Goal: Task Accomplishment & Management: Use online tool/utility

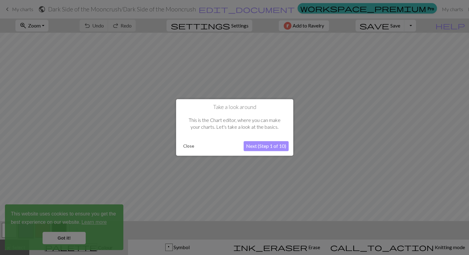
click at [189, 142] on button "Close" at bounding box center [189, 146] width 16 height 9
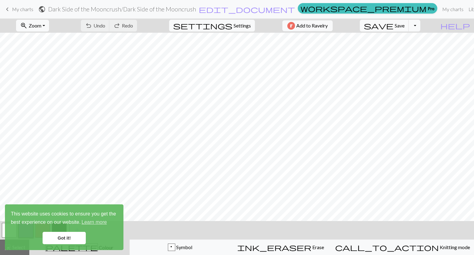
click at [68, 238] on link "Got it!" at bounding box center [64, 238] width 43 height 12
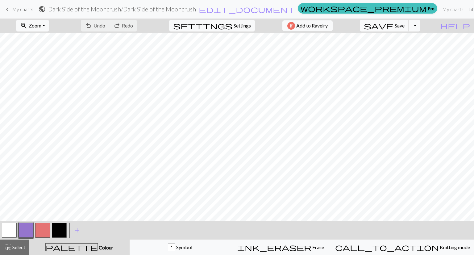
click at [28, 227] on div "This website uses cookies to ensure you get the best experience on our website.…" at bounding box center [64, 227] width 118 height 46
click at [10, 228] on button "button" at bounding box center [9, 230] width 15 height 15
click at [92, 27] on span "undo" at bounding box center [88, 25] width 7 height 9
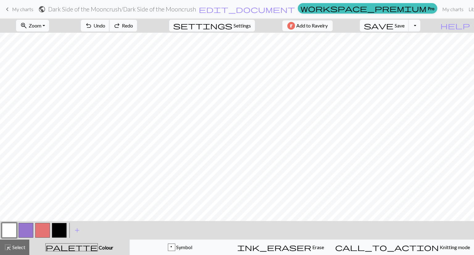
click at [92, 27] on span "undo" at bounding box center [88, 25] width 7 height 9
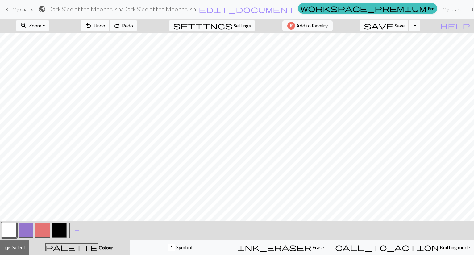
click at [92, 27] on span "undo" at bounding box center [88, 25] width 7 height 9
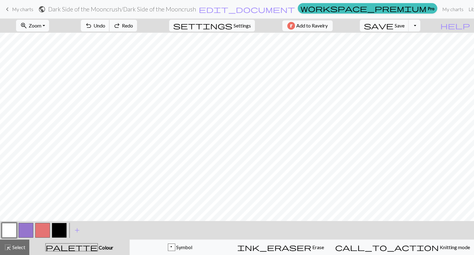
click at [92, 27] on span "undo" at bounding box center [88, 25] width 7 height 9
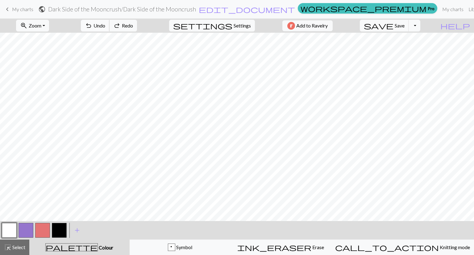
click at [92, 27] on span "undo" at bounding box center [88, 25] width 7 height 9
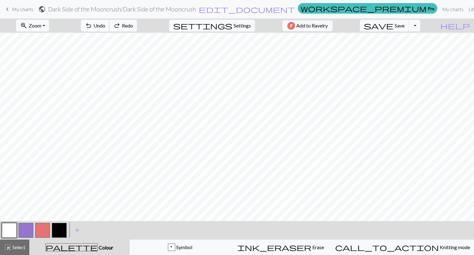
click at [92, 27] on span "undo" at bounding box center [88, 25] width 7 height 9
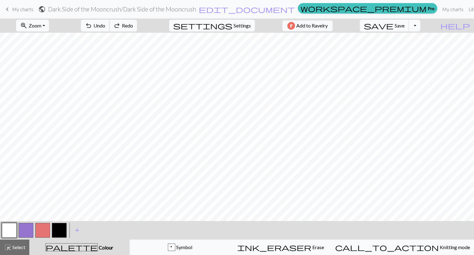
click at [92, 27] on span "undo" at bounding box center [88, 25] width 7 height 9
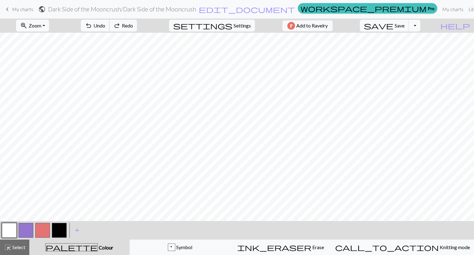
click at [92, 27] on span "undo" at bounding box center [88, 25] width 7 height 9
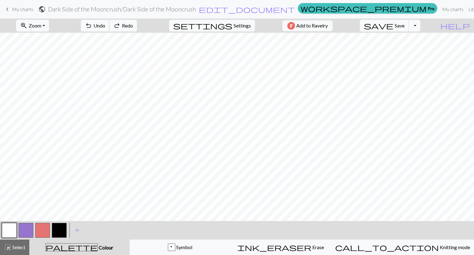
click at [92, 27] on span "undo" at bounding box center [88, 25] width 7 height 9
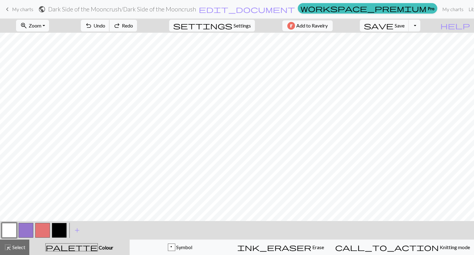
click at [92, 27] on span "undo" at bounding box center [88, 25] width 7 height 9
click at [117, 27] on div "undo Undo Undo redo Redo Redo" at bounding box center [108, 26] width 65 height 14
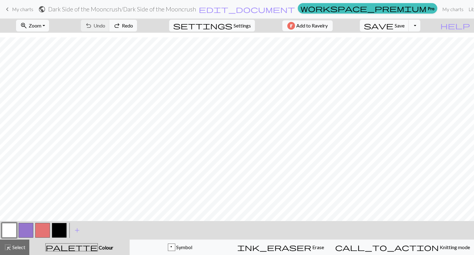
click at [23, 227] on button "button" at bounding box center [26, 230] width 15 height 15
click at [8, 233] on button "button" at bounding box center [9, 230] width 15 height 15
click at [24, 227] on button "button" at bounding box center [26, 230] width 15 height 15
click at [12, 229] on button "button" at bounding box center [9, 230] width 15 height 15
click at [25, 228] on button "button" at bounding box center [26, 230] width 15 height 15
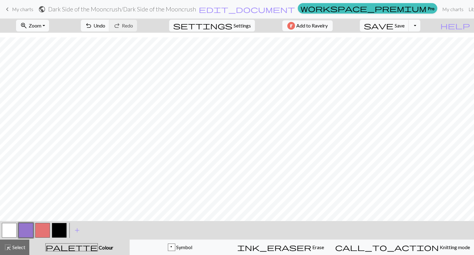
click at [11, 227] on button "button" at bounding box center [9, 230] width 15 height 15
click at [28, 226] on button "button" at bounding box center [26, 230] width 15 height 15
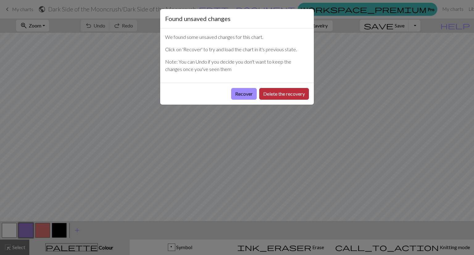
click at [280, 97] on button "Delete the recovery" at bounding box center [284, 94] width 50 height 12
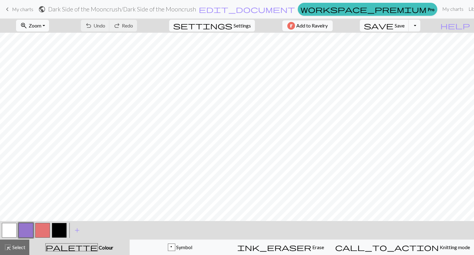
click at [41, 229] on button "button" at bounding box center [42, 230] width 15 height 15
click at [98, 248] on span "Colour" at bounding box center [105, 247] width 15 height 6
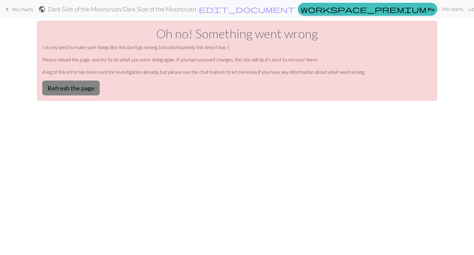
click at [80, 81] on button "Refresh the page" at bounding box center [70, 87] width 57 height 15
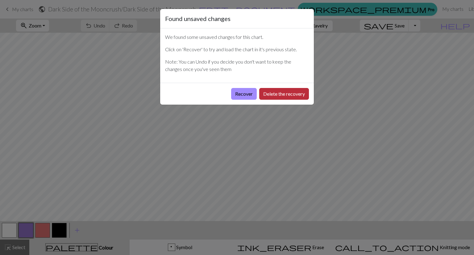
click at [276, 92] on button "Delete the recovery" at bounding box center [284, 94] width 50 height 12
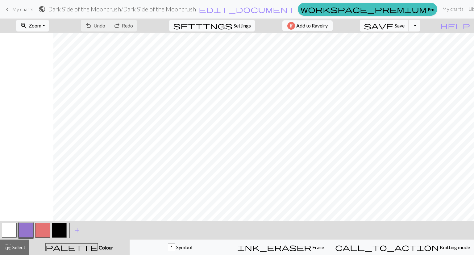
scroll to position [0, 394]
click at [19, 250] on div "highlight_alt Select Select" at bounding box center [14, 246] width 21 height 7
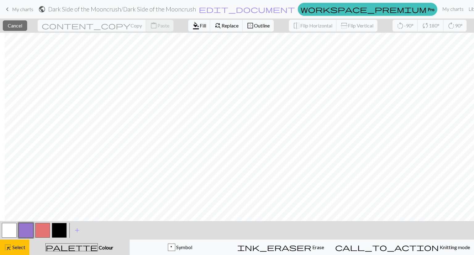
click at [362, 231] on div "< > add Add a colour" at bounding box center [237, 230] width 474 height 19
click at [16, 247] on span "Select" at bounding box center [18, 247] width 14 height 6
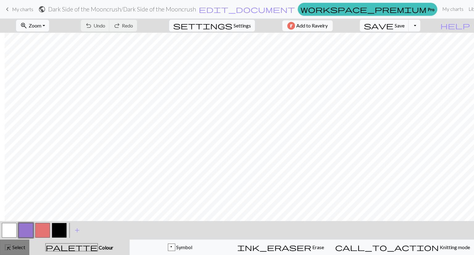
click at [10, 246] on span "highlight_alt" at bounding box center [7, 247] width 7 height 9
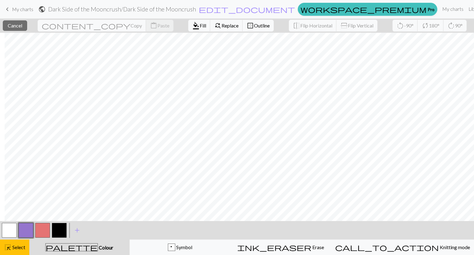
click at [38, 233] on button "button" at bounding box center [42, 230] width 15 height 15
click at [39, 229] on button "button" at bounding box center [42, 230] width 15 height 15
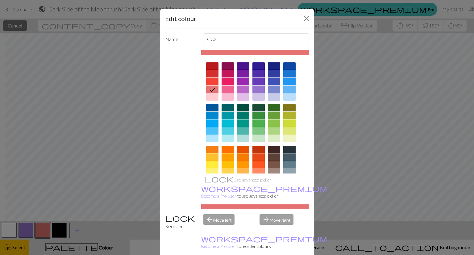
click at [208, 89] on icon at bounding box center [211, 89] width 7 height 7
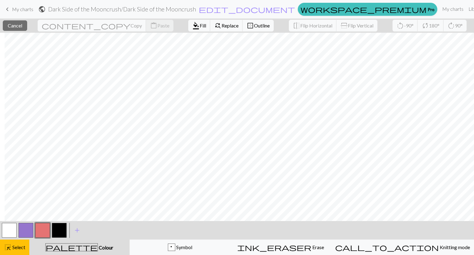
click at [44, 229] on button "button" at bounding box center [42, 230] width 15 height 15
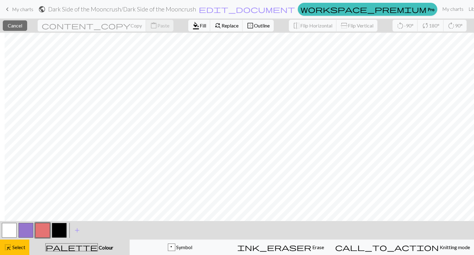
click at [40, 230] on button "button" at bounding box center [42, 230] width 15 height 15
click at [40, 230] on div "Edit colour Name CC2 Use advanced picker workspace_premium Become a Pro user to…" at bounding box center [237, 127] width 474 height 255
click at [200, 26] on span "Fill" at bounding box center [203, 26] width 6 height 6
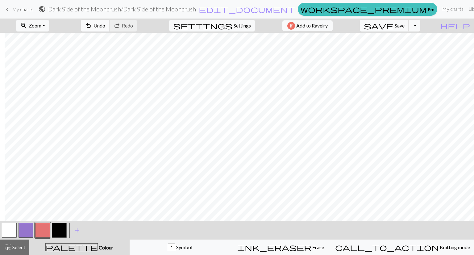
click at [105, 26] on span "Undo" at bounding box center [99, 26] width 12 height 6
click at [13, 245] on span "Select" at bounding box center [18, 247] width 14 height 6
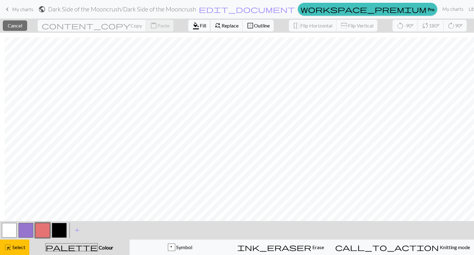
click at [200, 24] on span "Fill" at bounding box center [203, 26] width 6 height 6
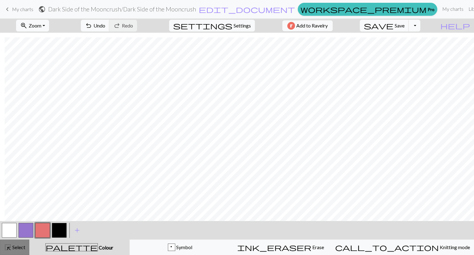
click at [15, 247] on span "Select" at bounding box center [18, 247] width 14 height 6
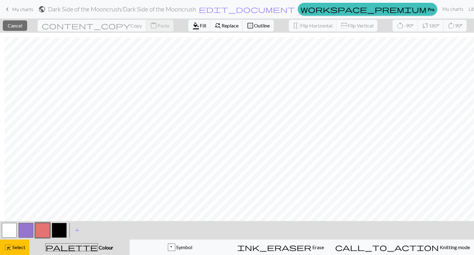
click at [42, 229] on button "button" at bounding box center [42, 230] width 15 height 15
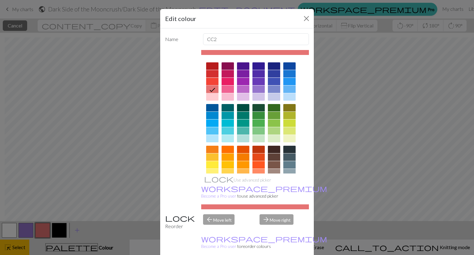
click at [208, 92] on icon at bounding box center [211, 89] width 7 height 7
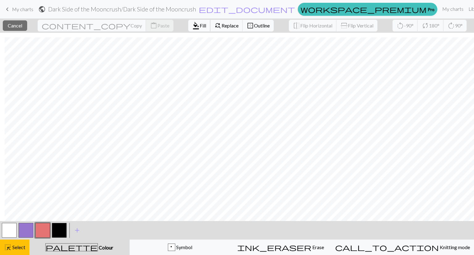
click at [192, 28] on span "format_color_fill" at bounding box center [195, 25] width 7 height 9
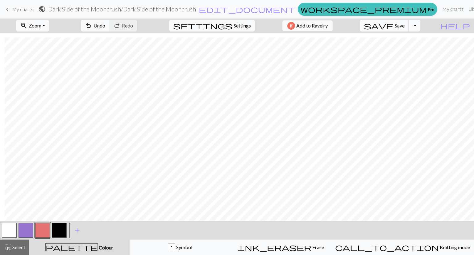
click at [5, 232] on button "button" at bounding box center [9, 230] width 15 height 15
click at [12, 247] on span "Select" at bounding box center [18, 247] width 14 height 6
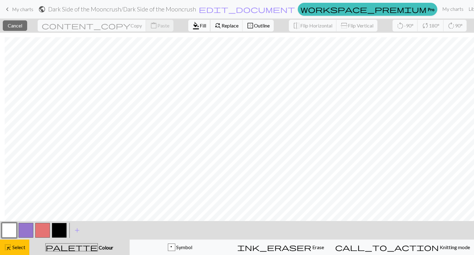
click at [192, 25] on span "format_color_fill" at bounding box center [195, 25] width 7 height 9
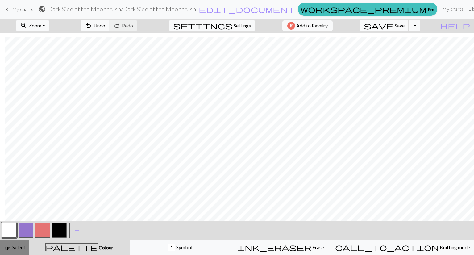
click at [17, 245] on span "Select" at bounding box center [18, 247] width 14 height 6
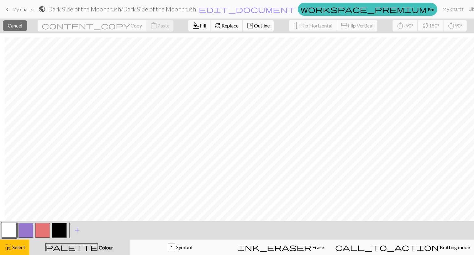
click at [192, 24] on span "format_color_fill" at bounding box center [195, 25] width 7 height 9
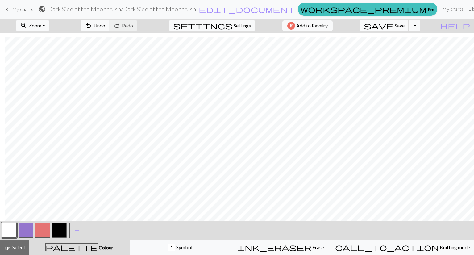
click at [41, 231] on button "button" at bounding box center [42, 230] width 15 height 15
click at [16, 246] on span "Select" at bounding box center [18, 247] width 14 height 6
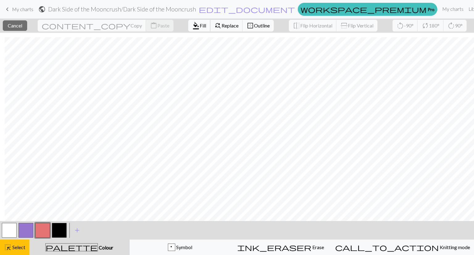
click at [200, 27] on span "Fill" at bounding box center [203, 26] width 6 height 6
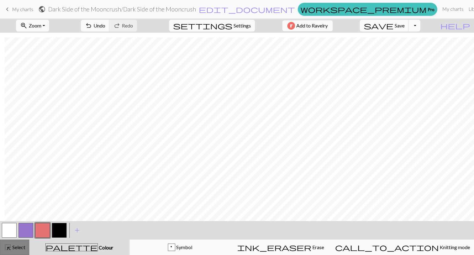
click at [20, 242] on button "highlight_alt Select Select" at bounding box center [14, 246] width 29 height 15
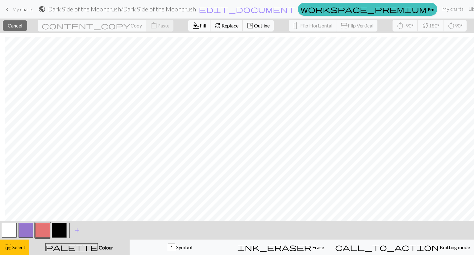
click at [192, 27] on span "format_color_fill" at bounding box center [195, 25] width 7 height 9
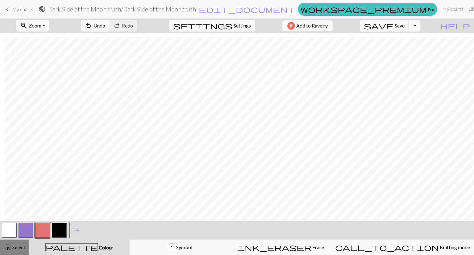
click at [4, 251] on button "highlight_alt Select Select" at bounding box center [14, 246] width 29 height 15
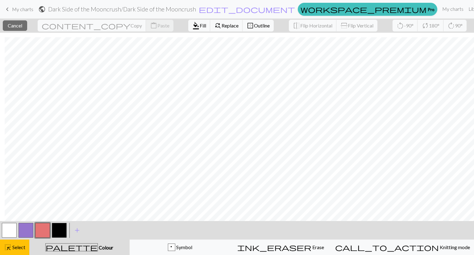
click at [47, 226] on button "button" at bounding box center [42, 230] width 15 height 15
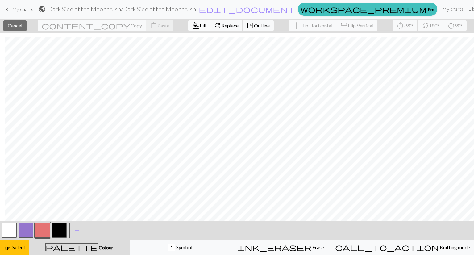
click at [200, 25] on span "Fill" at bounding box center [203, 26] width 6 height 6
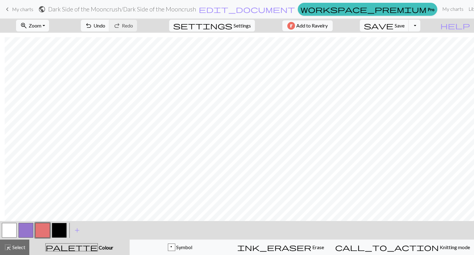
click at [10, 231] on button "button" at bounding box center [9, 230] width 15 height 15
click at [42, 227] on button "button" at bounding box center [42, 230] width 15 height 15
click at [15, 248] on span "Select" at bounding box center [18, 247] width 14 height 6
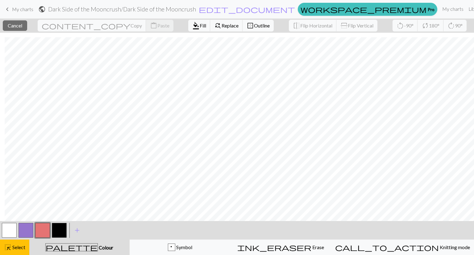
click at [41, 229] on button "button" at bounding box center [42, 230] width 15 height 15
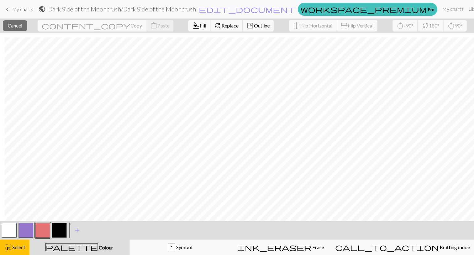
click at [200, 25] on span "Fill" at bounding box center [203, 26] width 6 height 6
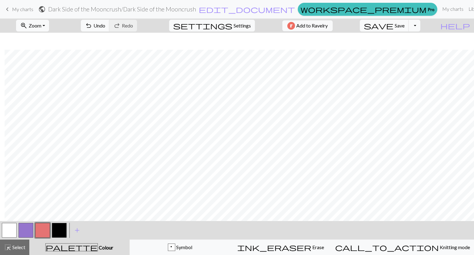
scroll to position [272, 139]
click at [404, 27] on span "Save" at bounding box center [399, 26] width 10 height 6
click at [7, 250] on span "highlight_alt" at bounding box center [7, 247] width 7 height 9
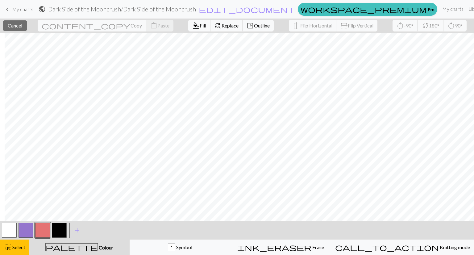
click at [192, 27] on span "format_color_fill" at bounding box center [195, 25] width 7 height 9
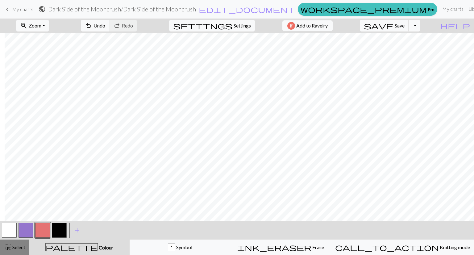
click at [16, 243] on button "highlight_alt Select Select" at bounding box center [14, 246] width 29 height 15
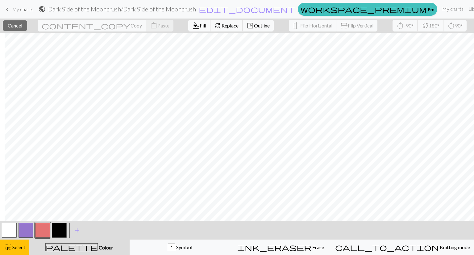
click at [200, 26] on span "Fill" at bounding box center [203, 26] width 6 height 6
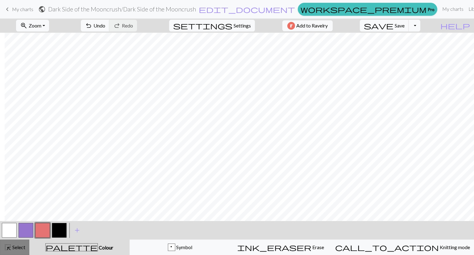
click at [9, 249] on span "highlight_alt" at bounding box center [7, 247] width 7 height 9
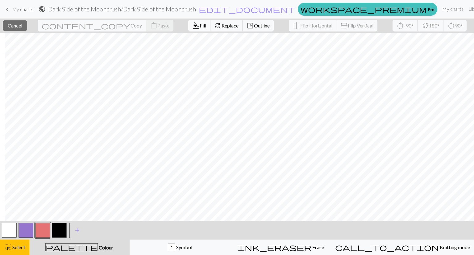
click at [192, 29] on span "format_color_fill" at bounding box center [195, 25] width 7 height 9
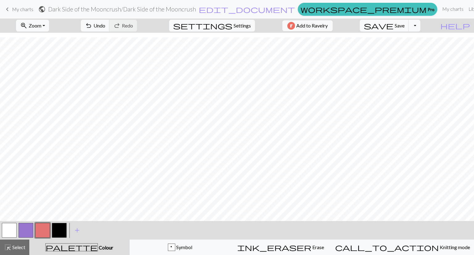
scroll to position [146, 0]
click at [12, 245] on span "Select" at bounding box center [18, 247] width 14 height 6
click at [27, 231] on button "button" at bounding box center [26, 230] width 15 height 15
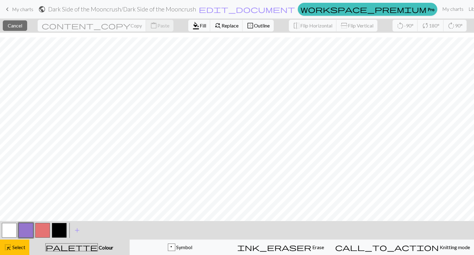
click at [24, 229] on button "button" at bounding box center [26, 230] width 15 height 15
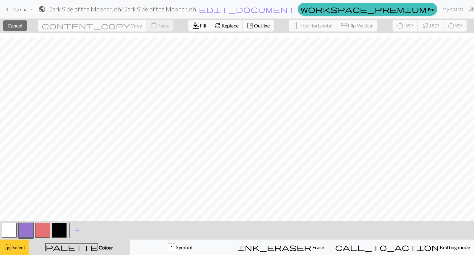
click at [13, 248] on span "Select" at bounding box center [18, 247] width 14 height 6
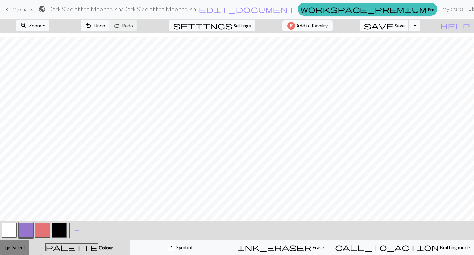
click at [16, 240] on button "highlight_alt Select Select" at bounding box center [14, 246] width 29 height 15
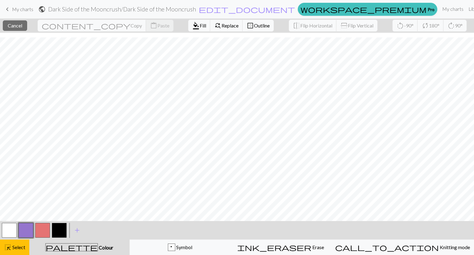
click at [26, 229] on button "button" at bounding box center [26, 230] width 15 height 15
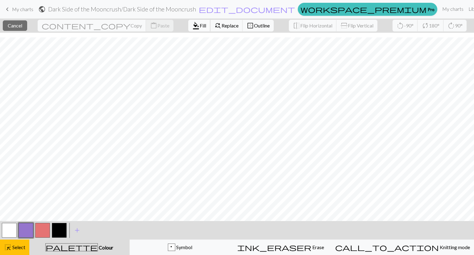
click at [200, 25] on span "Fill" at bounding box center [203, 26] width 6 height 6
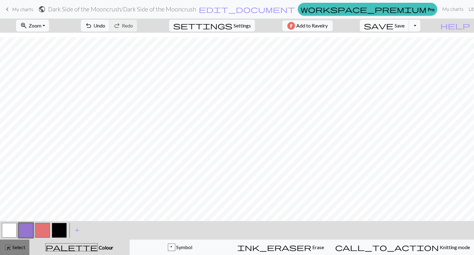
click at [11, 248] on span "Select" at bounding box center [18, 247] width 14 height 6
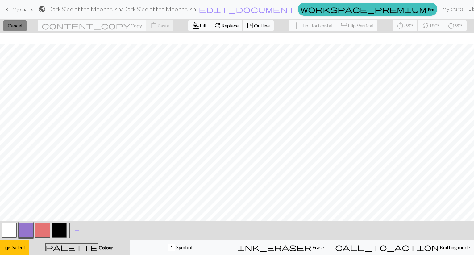
scroll to position [11, 0]
click at [21, 25] on span "Cancel" at bounding box center [15, 26] width 14 height 6
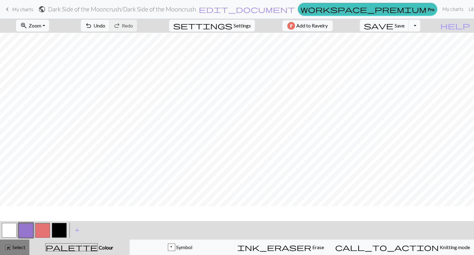
scroll to position [0, 0]
click at [27, 24] on span "zoom_in" at bounding box center [23, 25] width 7 height 9
click at [39, 51] on button "Fit width" at bounding box center [40, 49] width 49 height 10
click at [41, 27] on span "Zoom" at bounding box center [35, 26] width 13 height 6
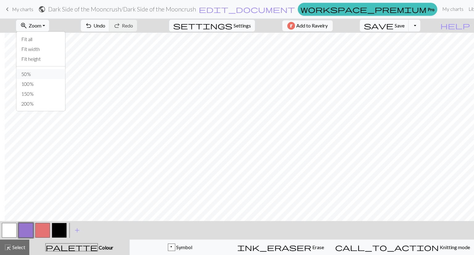
click at [38, 75] on button "50%" at bounding box center [40, 74] width 49 height 10
click at [41, 26] on span "Zoom" at bounding box center [35, 26] width 13 height 6
click at [41, 23] on span "Zoom" at bounding box center [35, 26] width 13 height 6
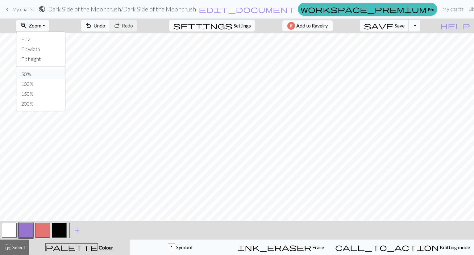
click at [37, 73] on button "50%" at bounding box center [40, 74] width 49 height 10
click at [10, 245] on span "highlight_alt" at bounding box center [7, 247] width 7 height 9
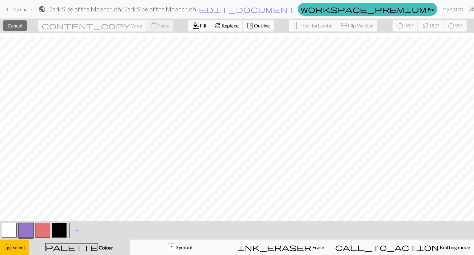
click at [30, 228] on button "button" at bounding box center [26, 230] width 15 height 15
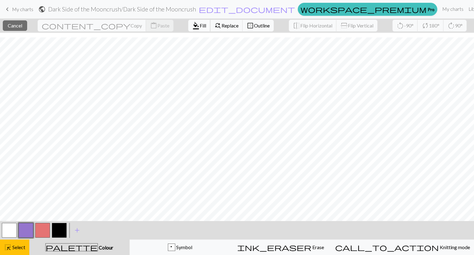
click at [188, 29] on button "format_color_fill Fill" at bounding box center [199, 26] width 22 height 12
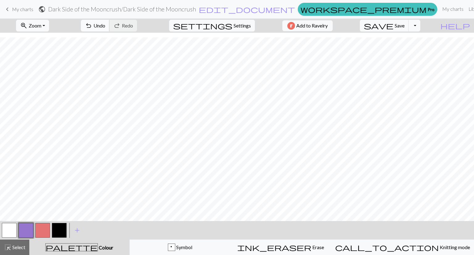
click at [105, 27] on span "Undo" at bounding box center [99, 26] width 12 height 6
click at [404, 25] on span "Save" at bounding box center [399, 26] width 10 height 6
click at [9, 249] on span "highlight_alt" at bounding box center [7, 247] width 7 height 9
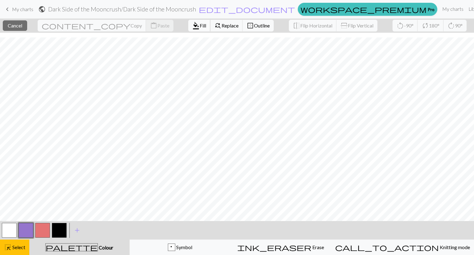
click at [200, 26] on span "Fill" at bounding box center [203, 26] width 6 height 6
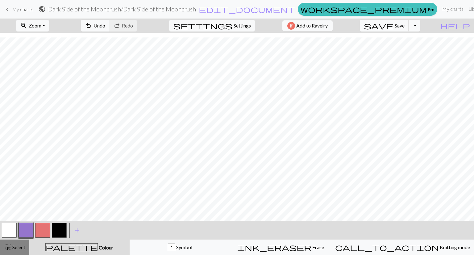
click at [11, 245] on span "Select" at bounding box center [18, 247] width 14 height 6
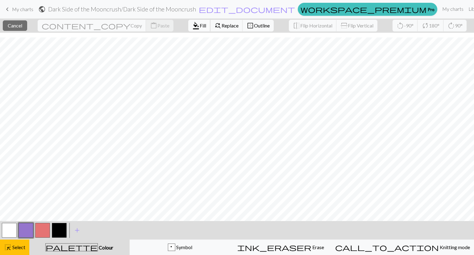
click at [200, 25] on span "Fill" at bounding box center [203, 26] width 6 height 6
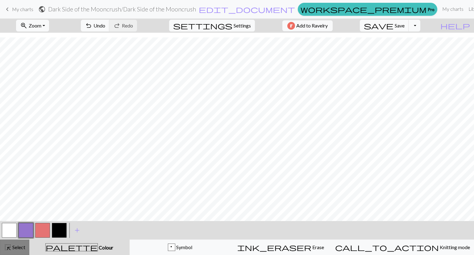
click at [15, 248] on span "Select" at bounding box center [18, 247] width 14 height 6
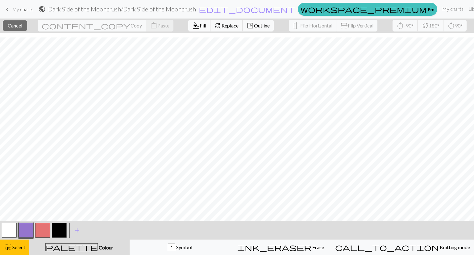
click at [200, 25] on span "Fill" at bounding box center [203, 26] width 6 height 6
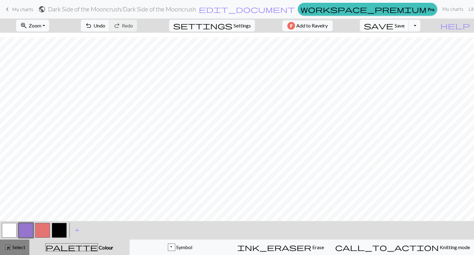
click at [11, 248] on span "highlight_alt" at bounding box center [7, 247] width 7 height 9
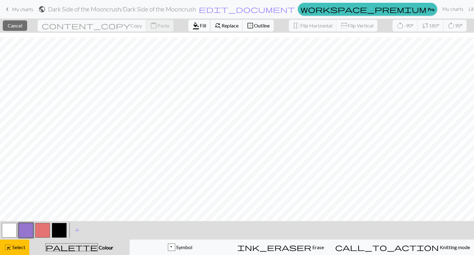
click at [200, 27] on span "Fill" at bounding box center [203, 26] width 6 height 6
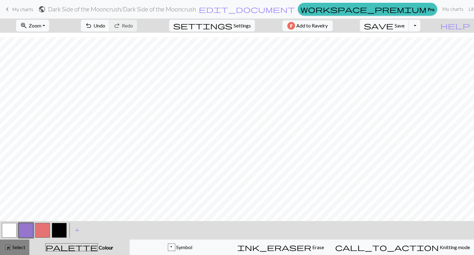
click at [21, 249] on span "Select" at bounding box center [18, 247] width 14 height 6
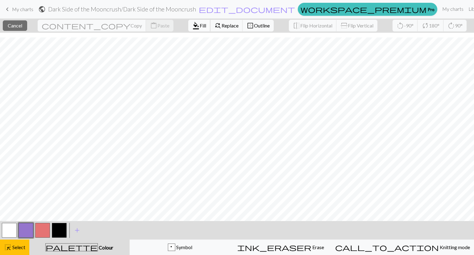
click at [200, 27] on span "Fill" at bounding box center [203, 26] width 6 height 6
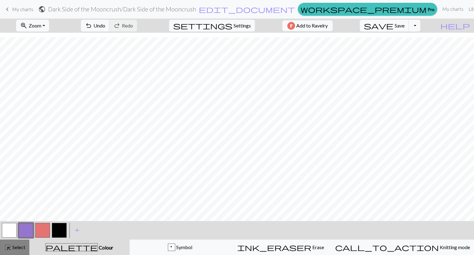
click at [10, 245] on span "highlight_alt" at bounding box center [7, 247] width 7 height 9
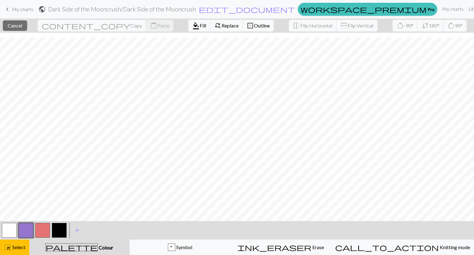
click at [23, 230] on button "button" at bounding box center [26, 230] width 15 height 15
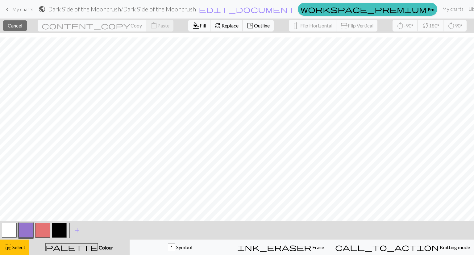
click at [192, 23] on span "format_color_fill" at bounding box center [195, 25] width 7 height 9
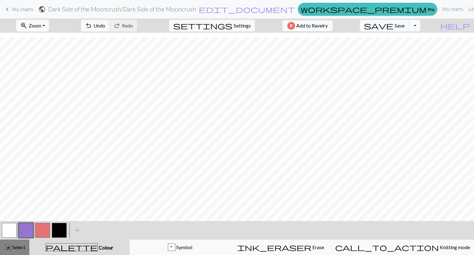
click at [9, 244] on span "highlight_alt" at bounding box center [7, 247] width 7 height 9
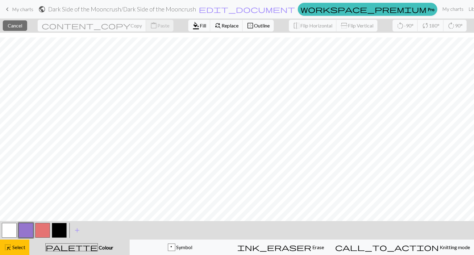
click at [157, 18] on nav "keyboard_arrow_left My charts public Dark Side of the Mooncrush / Dark Side of …" at bounding box center [237, 9] width 474 height 19
click at [192, 25] on span "format_color_fill" at bounding box center [195, 25] width 7 height 9
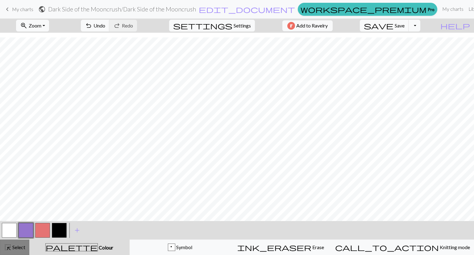
click at [13, 246] on span "Select" at bounding box center [18, 247] width 14 height 6
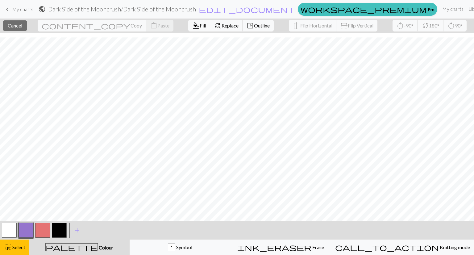
click at [22, 231] on button "button" at bounding box center [26, 230] width 15 height 15
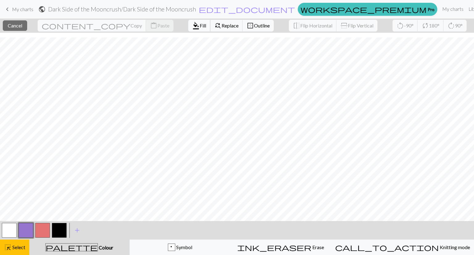
click at [200, 24] on span "Fill" at bounding box center [203, 26] width 6 height 6
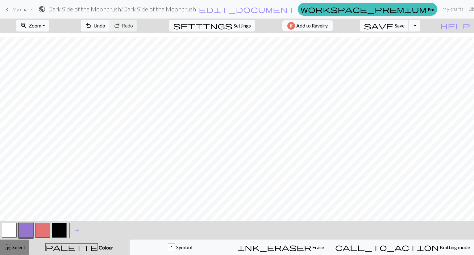
click at [21, 249] on span "Select" at bounding box center [18, 247] width 14 height 6
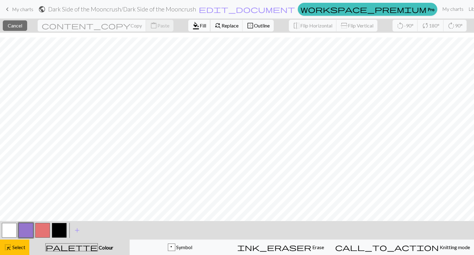
click at [192, 26] on span "format_color_fill" at bounding box center [195, 25] width 7 height 9
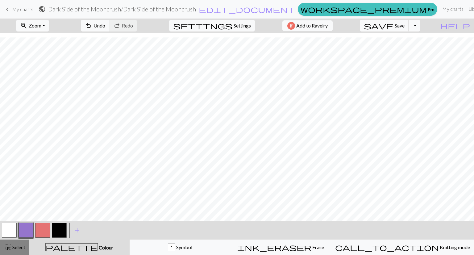
click at [13, 246] on span "Select" at bounding box center [18, 247] width 14 height 6
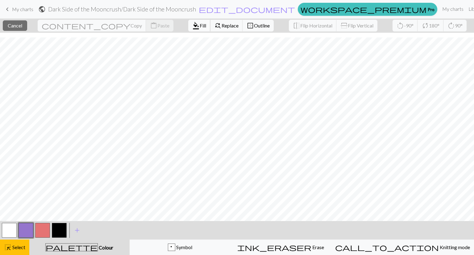
click at [192, 26] on span "format_color_fill" at bounding box center [195, 25] width 7 height 9
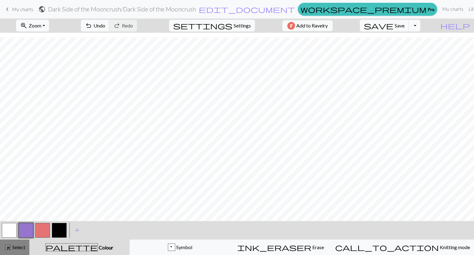
click at [15, 246] on span "Select" at bounding box center [18, 247] width 14 height 6
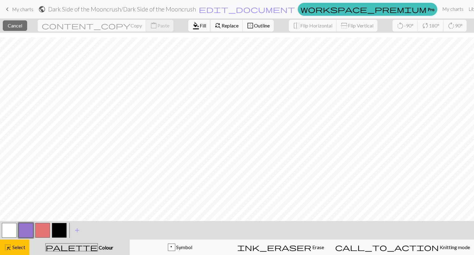
click at [192, 27] on span "format_color_fill" at bounding box center [195, 25] width 7 height 9
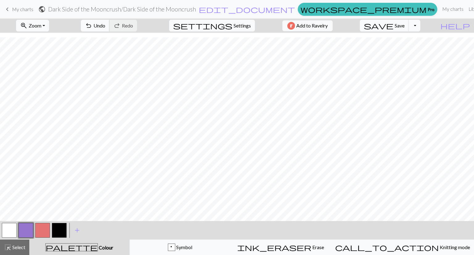
click at [105, 26] on span "Undo" at bounding box center [99, 26] width 12 height 6
click at [12, 231] on button "button" at bounding box center [9, 230] width 15 height 15
click at [27, 229] on button "button" at bounding box center [26, 230] width 15 height 15
click at [92, 26] on span "undo" at bounding box center [88, 25] width 7 height 9
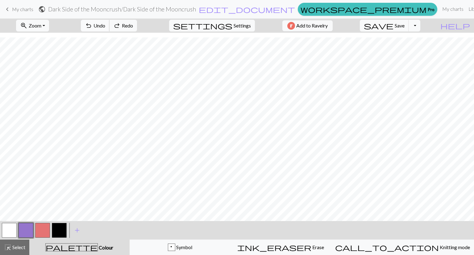
click at [92, 26] on span "undo" at bounding box center [88, 25] width 7 height 9
click at [14, 247] on span "Select" at bounding box center [18, 247] width 14 height 6
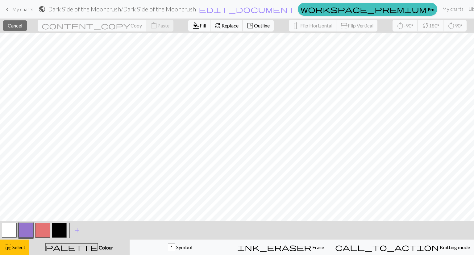
click at [192, 25] on span "format_color_fill" at bounding box center [195, 25] width 7 height 9
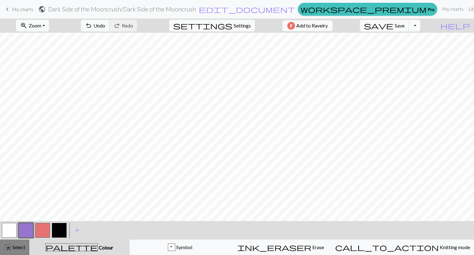
click at [10, 247] on span "highlight_alt" at bounding box center [7, 247] width 7 height 9
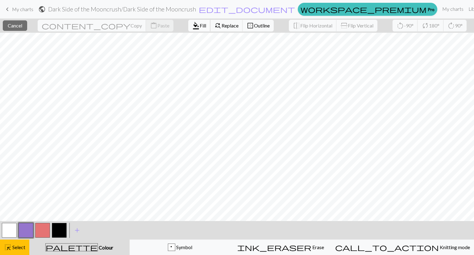
click at [192, 30] on span "format_color_fill" at bounding box center [195, 25] width 7 height 9
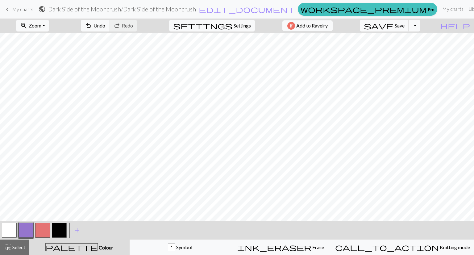
click at [15, 229] on button "button" at bounding box center [9, 230] width 15 height 15
click at [27, 225] on button "button" at bounding box center [26, 230] width 15 height 15
click at [6, 248] on span "highlight_alt" at bounding box center [7, 247] width 7 height 9
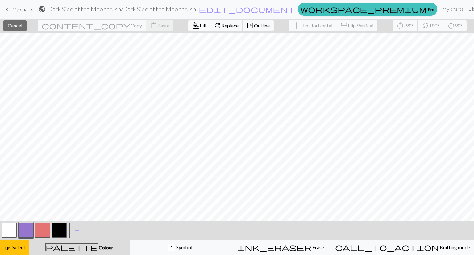
click at [200, 24] on span "Fill" at bounding box center [203, 26] width 6 height 6
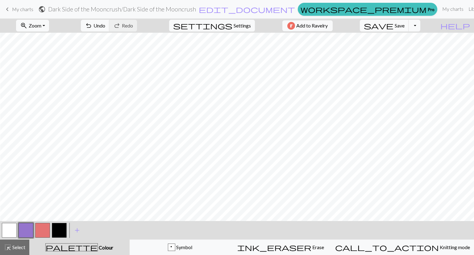
click at [6, 232] on button "button" at bounding box center [9, 230] width 15 height 15
click at [22, 230] on button "button" at bounding box center [26, 230] width 15 height 15
click at [3, 233] on button "button" at bounding box center [9, 230] width 15 height 15
click at [20, 229] on button "button" at bounding box center [26, 230] width 15 height 15
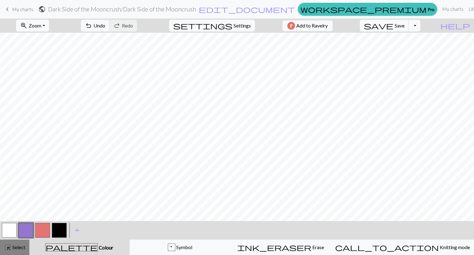
click at [11, 245] on span "Select" at bounding box center [18, 247] width 14 height 6
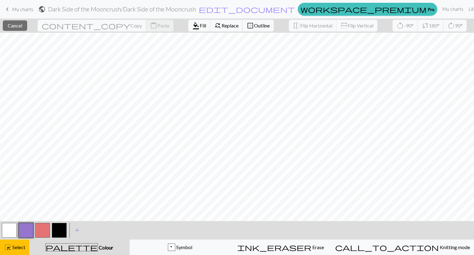
click at [26, 231] on button "button" at bounding box center [26, 230] width 15 height 15
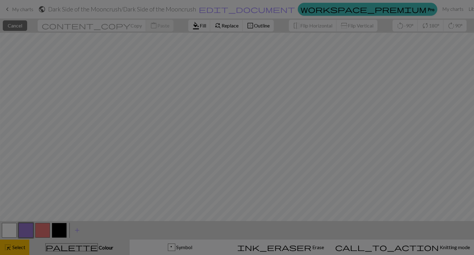
scroll to position [15, 0]
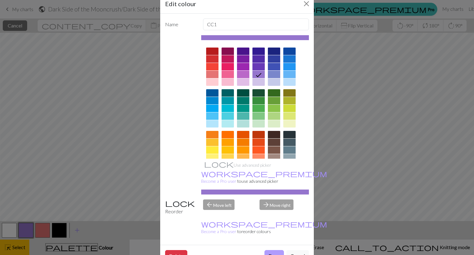
click at [268, 250] on button "Done" at bounding box center [273, 256] width 19 height 12
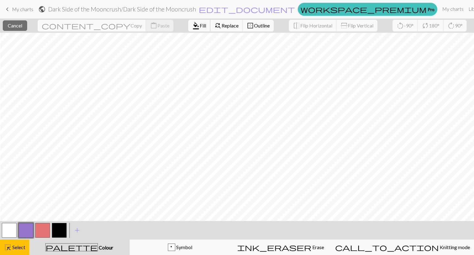
click at [192, 24] on span "format_color_fill" at bounding box center [195, 25] width 7 height 9
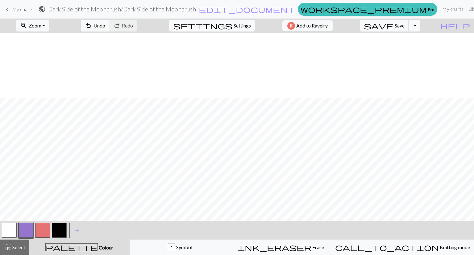
scroll to position [358, 0]
click at [13, 245] on span "Select" at bounding box center [18, 247] width 14 height 6
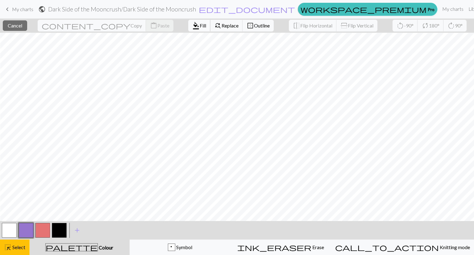
click at [200, 27] on span "Fill" at bounding box center [203, 26] width 6 height 6
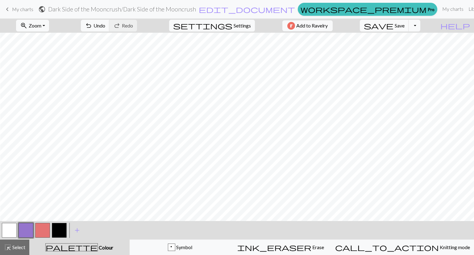
click at [26, 231] on button "button" at bounding box center [26, 230] width 15 height 15
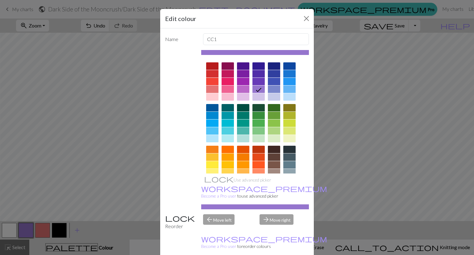
click at [324, 76] on div "Edit colour Name CC1 Use advanced picker workspace_premium Become a Pro user to…" at bounding box center [237, 127] width 474 height 255
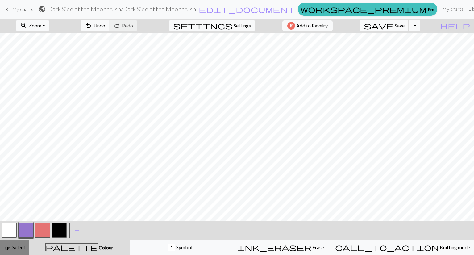
click at [11, 243] on div "highlight_alt Select Select" at bounding box center [14, 246] width 21 height 7
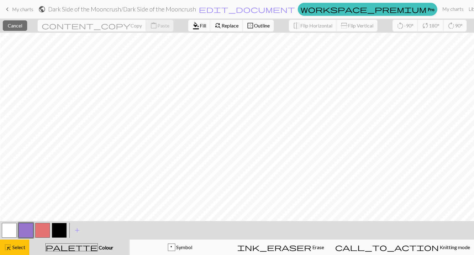
click at [5, 237] on div at bounding box center [9, 230] width 17 height 17
click at [9, 227] on button "button" at bounding box center [9, 230] width 15 height 15
click at [8, 228] on button "button" at bounding box center [9, 230] width 15 height 15
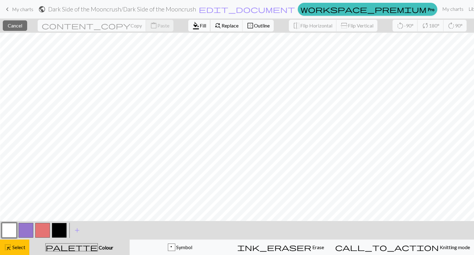
click at [192, 25] on span "format_color_fill" at bounding box center [195, 25] width 7 height 9
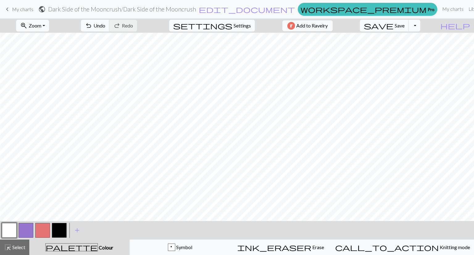
click at [24, 229] on button "button" at bounding box center [26, 230] width 15 height 15
click at [7, 231] on button "button" at bounding box center [9, 230] width 15 height 15
click at [24, 232] on button "button" at bounding box center [26, 230] width 15 height 15
click at [12, 248] on span "Select" at bounding box center [18, 247] width 14 height 6
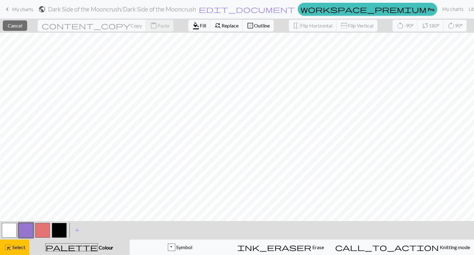
click at [6, 231] on button "button" at bounding box center [9, 230] width 15 height 15
click at [200, 26] on span "Fill" at bounding box center [203, 26] width 6 height 6
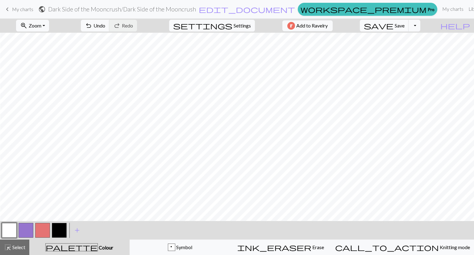
click at [26, 229] on button "button" at bounding box center [26, 230] width 15 height 15
click at [4, 233] on button "button" at bounding box center [9, 230] width 15 height 15
click at [12, 233] on button "button" at bounding box center [9, 230] width 15 height 15
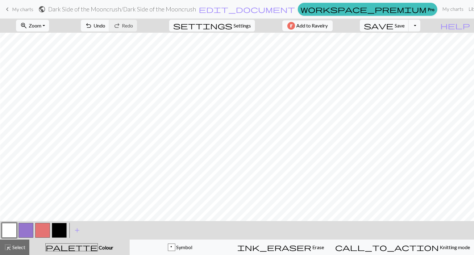
click at [5, 229] on button "button" at bounding box center [9, 230] width 15 height 15
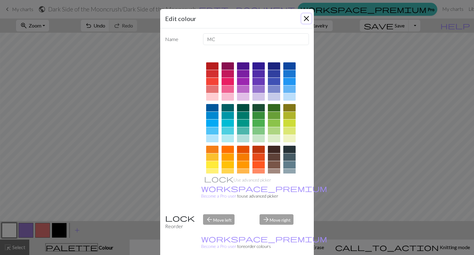
click at [303, 17] on button "Close" at bounding box center [306, 19] width 10 height 10
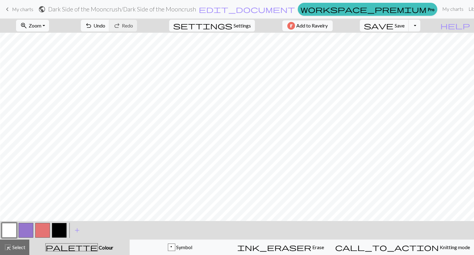
click at [25, 227] on button "button" at bounding box center [26, 230] width 15 height 15
click at [15, 232] on button "button" at bounding box center [9, 230] width 15 height 15
click at [26, 231] on button "button" at bounding box center [26, 230] width 15 height 15
click at [10, 224] on button "button" at bounding box center [9, 230] width 15 height 15
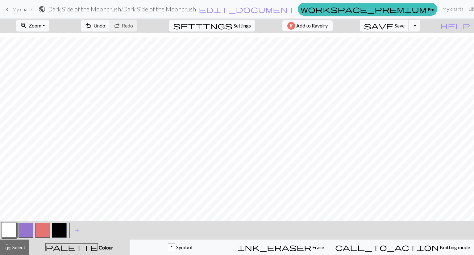
click at [26, 230] on button "button" at bounding box center [26, 230] width 15 height 15
click at [8, 233] on button "button" at bounding box center [9, 230] width 15 height 15
click at [26, 230] on button "button" at bounding box center [26, 230] width 15 height 15
click at [12, 245] on span "Select" at bounding box center [18, 247] width 14 height 6
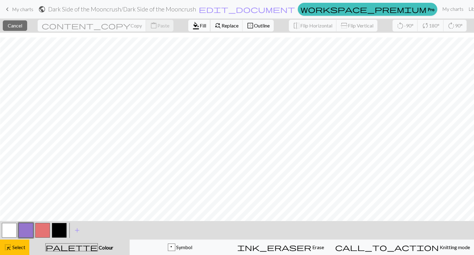
click at [200, 24] on span "Fill" at bounding box center [203, 26] width 6 height 6
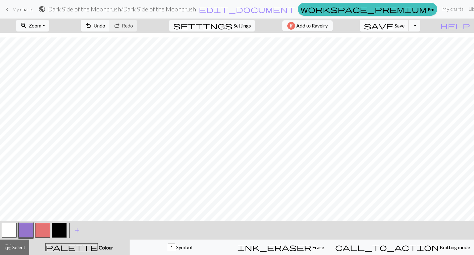
click at [9, 229] on button "button" at bounding box center [9, 230] width 15 height 15
click at [17, 246] on span "Select" at bounding box center [18, 247] width 14 height 6
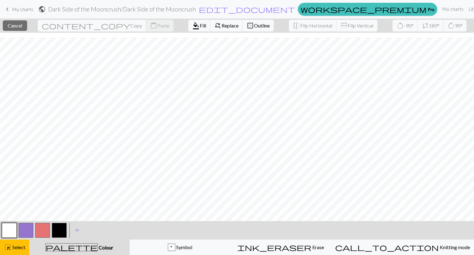
click at [14, 230] on button "button" at bounding box center [9, 230] width 15 height 15
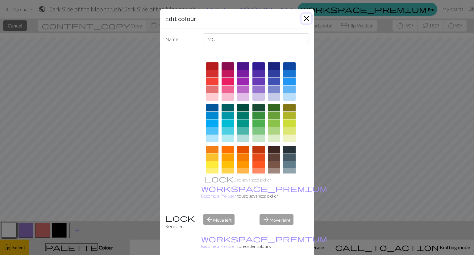
click at [303, 23] on button "Close" at bounding box center [306, 19] width 10 height 10
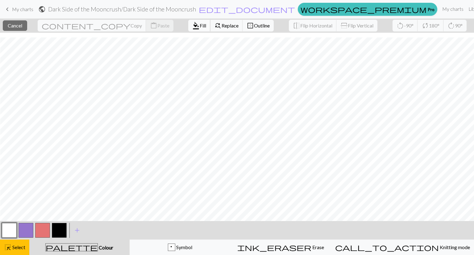
click at [192, 25] on span "format_color_fill" at bounding box center [195, 25] width 7 height 9
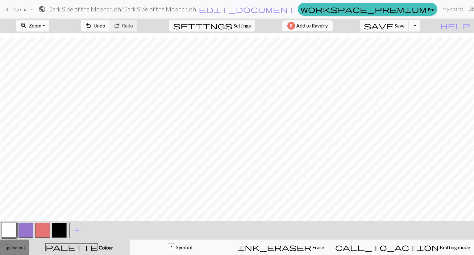
click at [21, 241] on button "highlight_alt Select Select" at bounding box center [14, 246] width 29 height 15
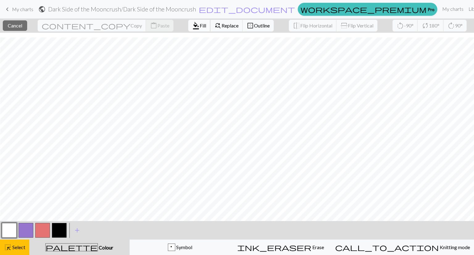
click at [188, 21] on button "format_color_fill Fill" at bounding box center [199, 26] width 22 height 12
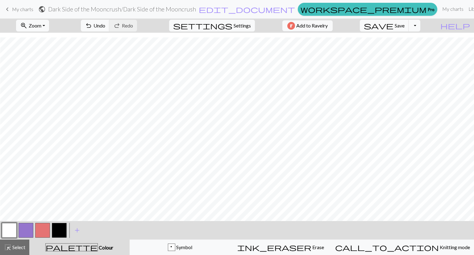
click at [25, 232] on button "button" at bounding box center [26, 230] width 15 height 15
click at [10, 229] on button "button" at bounding box center [9, 230] width 15 height 15
click at [11, 249] on span "Select" at bounding box center [18, 247] width 14 height 6
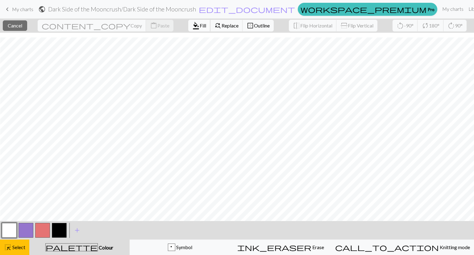
click at [192, 27] on span "format_color_fill" at bounding box center [195, 25] width 7 height 9
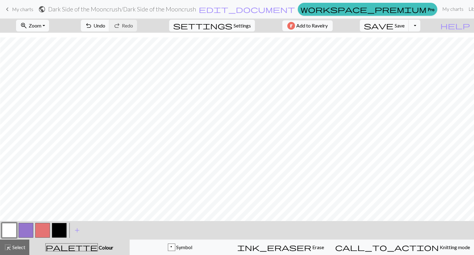
click at [26, 232] on button "button" at bounding box center [26, 230] width 15 height 15
click at [8, 233] on button "button" at bounding box center [9, 230] width 15 height 15
click at [27, 227] on button "button" at bounding box center [26, 230] width 15 height 15
click at [11, 230] on button "button" at bounding box center [9, 230] width 15 height 15
click at [6, 228] on button "button" at bounding box center [9, 230] width 15 height 15
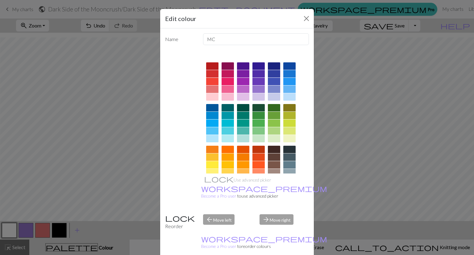
click at [24, 199] on div "Edit colour Name MC Use advanced picker workspace_premium Become a Pro user to …" at bounding box center [237, 127] width 474 height 255
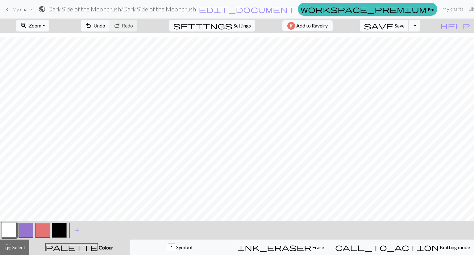
click at [23, 232] on button "button" at bounding box center [26, 230] width 15 height 15
click at [5, 228] on button "button" at bounding box center [9, 230] width 15 height 15
click at [27, 228] on button "button" at bounding box center [26, 230] width 15 height 15
click at [8, 228] on button "button" at bounding box center [9, 230] width 15 height 15
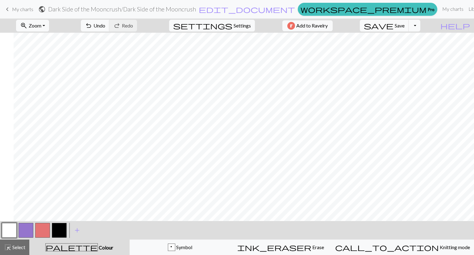
scroll to position [197, 16]
click at [25, 232] on button "button" at bounding box center [26, 230] width 15 height 15
